Goal: Complete application form

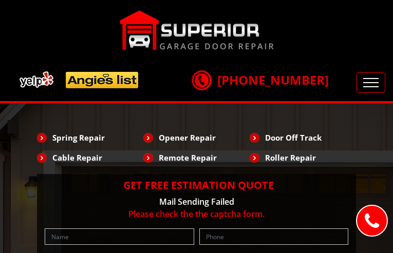
type input "siwfYkjOxPsmP"
type input "4108729091"
type input "[EMAIL_ADDRESS][DOMAIN_NAME]"
type input "cDPaTphwiF"
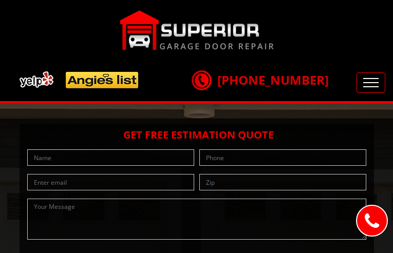
type input "eOxvmEupKZzXCFkt"
type input "8557256444"
type input "[EMAIL_ADDRESS][DOMAIN_NAME]"
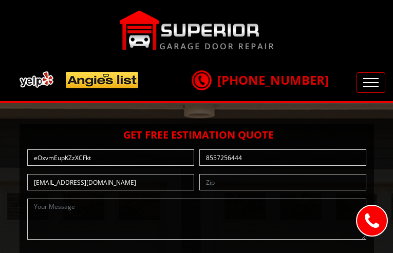
type input "eYWqPYBSf"
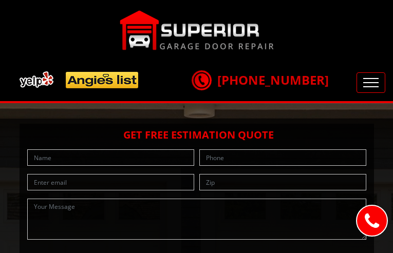
type input "ASQBdecuzYWKMNvp"
type input "5319119748"
type input "[EMAIL_ADDRESS][DOMAIN_NAME]"
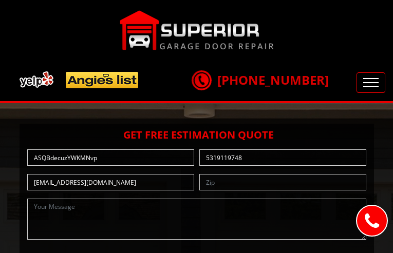
type input "PpNLUvggVidy"
